Goal: Transaction & Acquisition: Purchase product/service

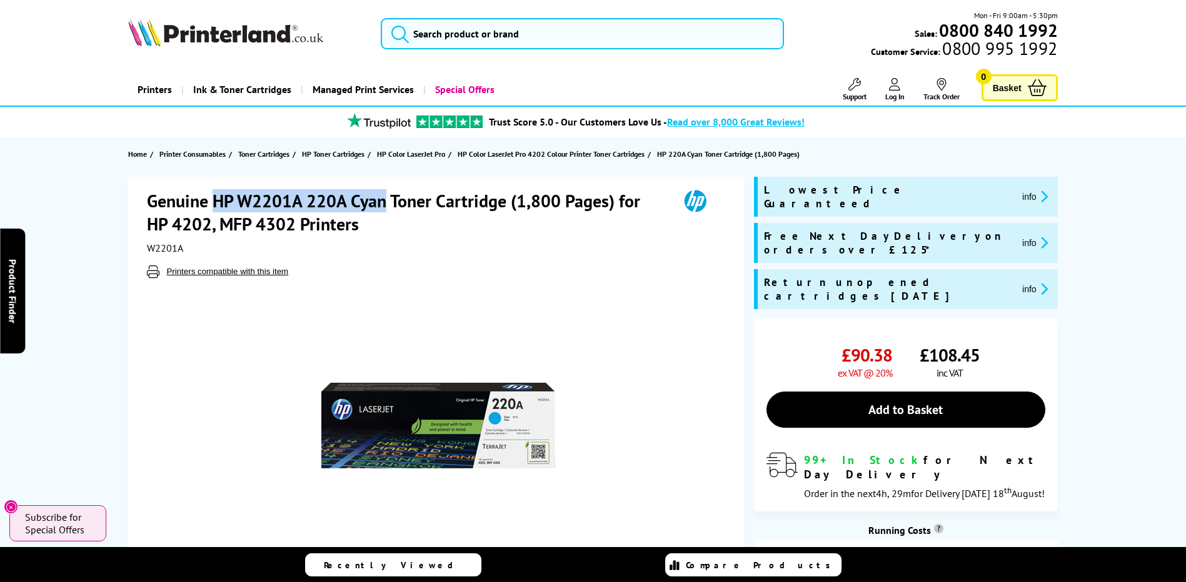
click at [217, 200] on h1 "Genuine HP W2201A 220A Cyan Toner Cartridge (1,800 Pages) for HP 4202, MFP 4302…" at bounding box center [406, 212] width 519 height 46
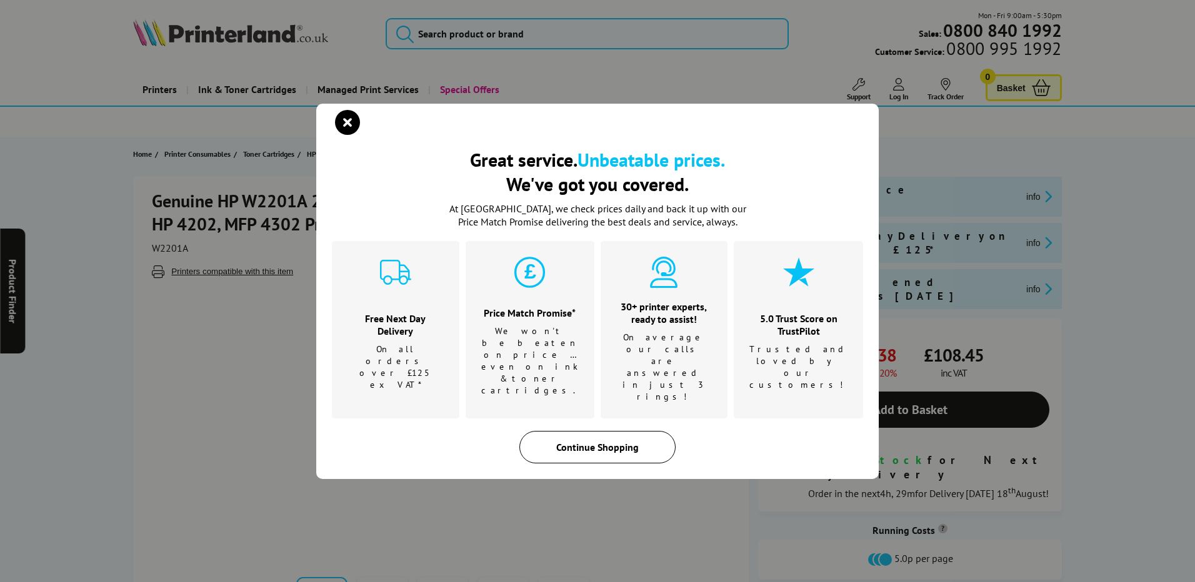
click at [632, 431] on div "Continue Shopping" at bounding box center [597, 447] width 156 height 32
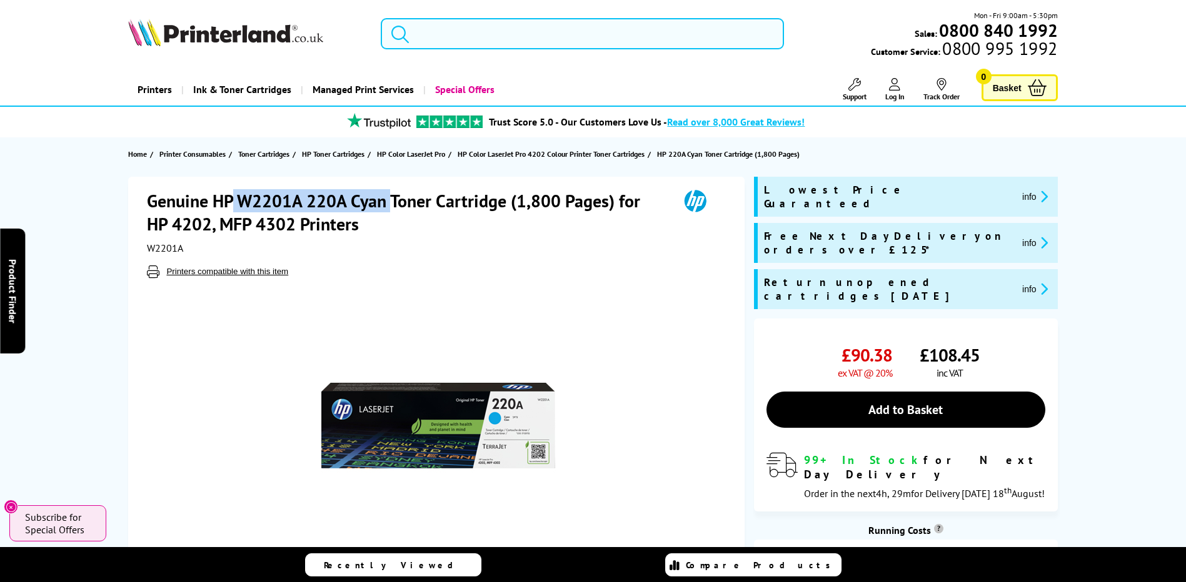
drag, startPoint x: 389, startPoint y: 202, endPoint x: 235, endPoint y: 196, distance: 153.9
click at [235, 196] on h1 "Genuine HP W2201A 220A Cyan Toner Cartridge (1,800 Pages) for HP 4202, MFP 4302…" at bounding box center [406, 212] width 519 height 46
copy h1 "W2201A 220A Cyan"
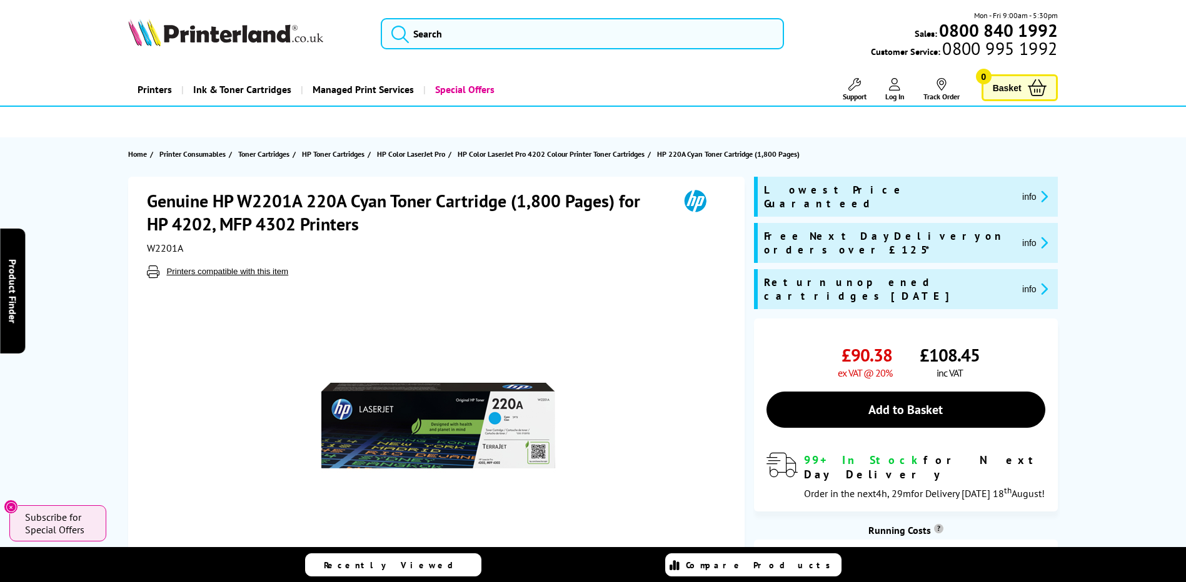
click at [542, 244] on div "W2201A" at bounding box center [438, 248] width 582 height 12
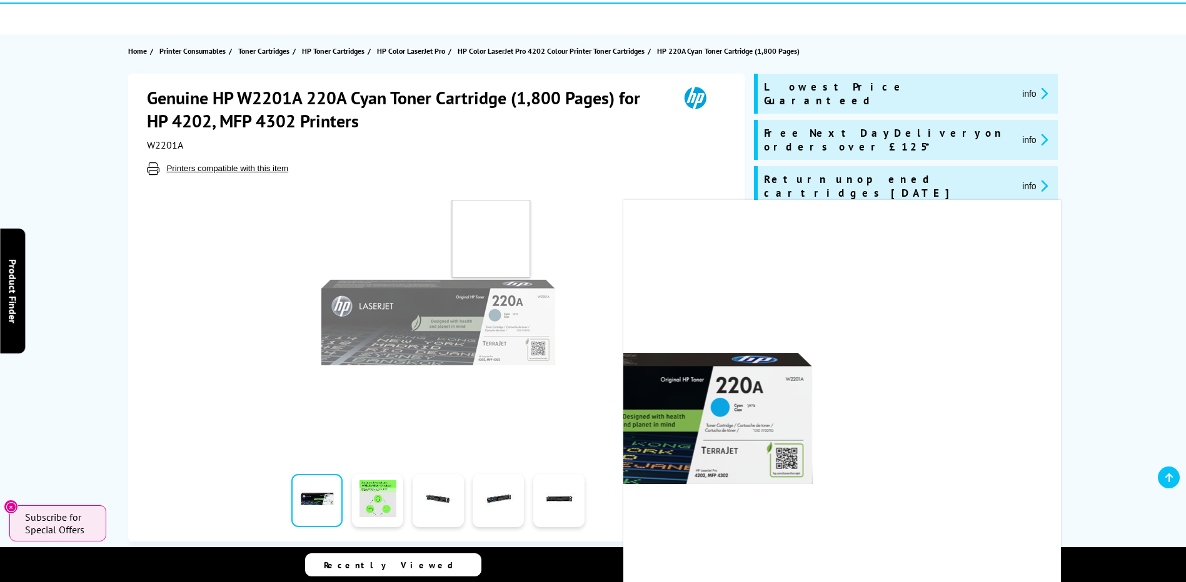
scroll to position [125, 0]
